Goal: Transaction & Acquisition: Subscribe to service/newsletter

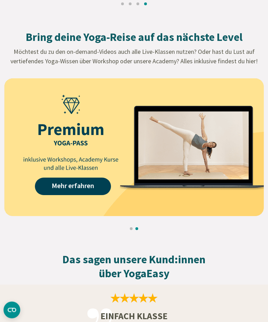
scroll to position [870, 0]
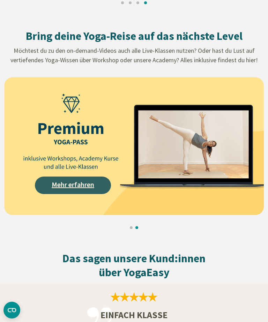
click at [75, 186] on link "Mehr erfahren" at bounding box center [73, 185] width 76 height 17
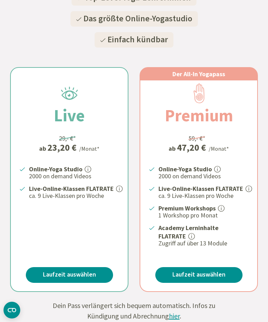
scroll to position [138, 0]
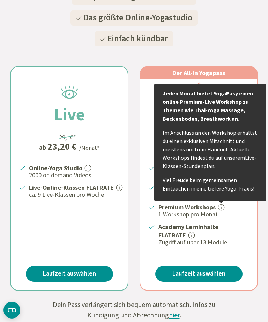
click at [222, 206] on icon at bounding box center [221, 208] width 1 height 4
click at [224, 206] on icon at bounding box center [221, 207] width 6 height 6
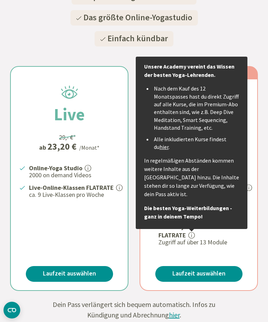
click at [189, 227] on div at bounding box center [192, 226] width 6 height 6
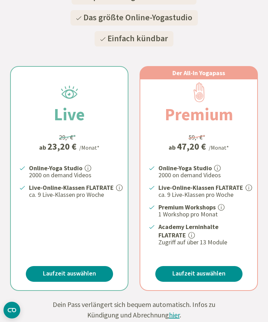
click at [196, 235] on p "Academy Lerninhalte FLATRATE Unsere Academy vereint das Wissen der besten Yoga-…" at bounding box center [204, 231] width 91 height 17
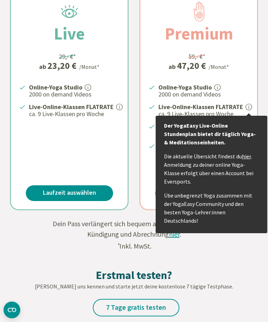
scroll to position [219, 0]
click at [249, 107] on icon at bounding box center [249, 107] width 6 height 6
click at [250, 105] on icon at bounding box center [249, 107] width 6 height 6
click at [249, 105] on icon at bounding box center [249, 107] width 6 height 6
click at [248, 109] on span at bounding box center [249, 108] width 7 height 8
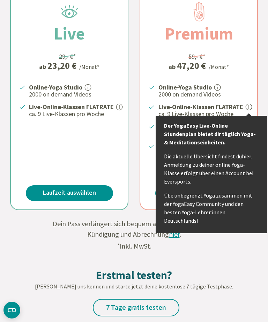
click at [249, 108] on icon at bounding box center [249, 107] width 1 height 4
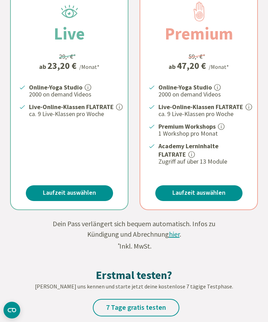
click at [245, 88] on p "Online-Yoga Studio" at bounding box center [204, 87] width 91 height 8
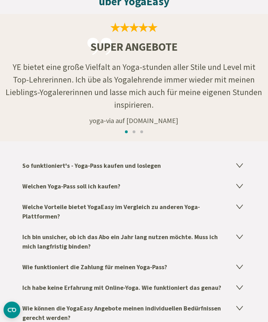
scroll to position [988, 0]
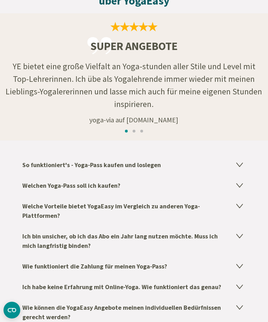
click at [245, 163] on h4 "So funktioniert's - Yoga-Pass kaufen und loslegen" at bounding box center [134, 164] width 224 height 21
